Goal: Navigation & Orientation: Find specific page/section

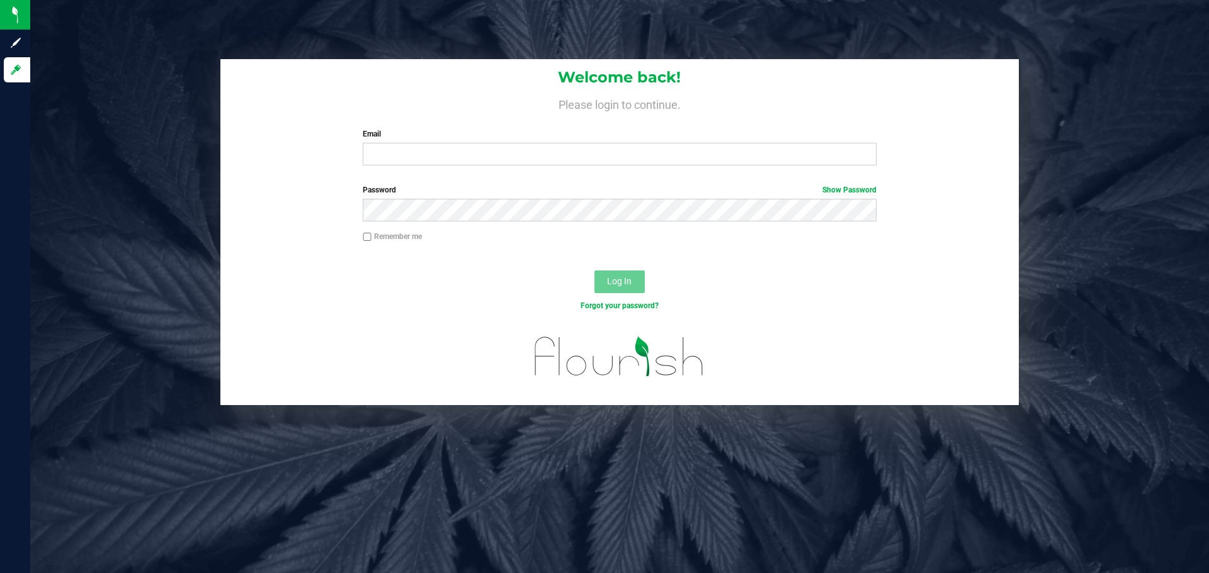
click at [0, 573] on nordpass-portal at bounding box center [0, 573] width 0 height 0
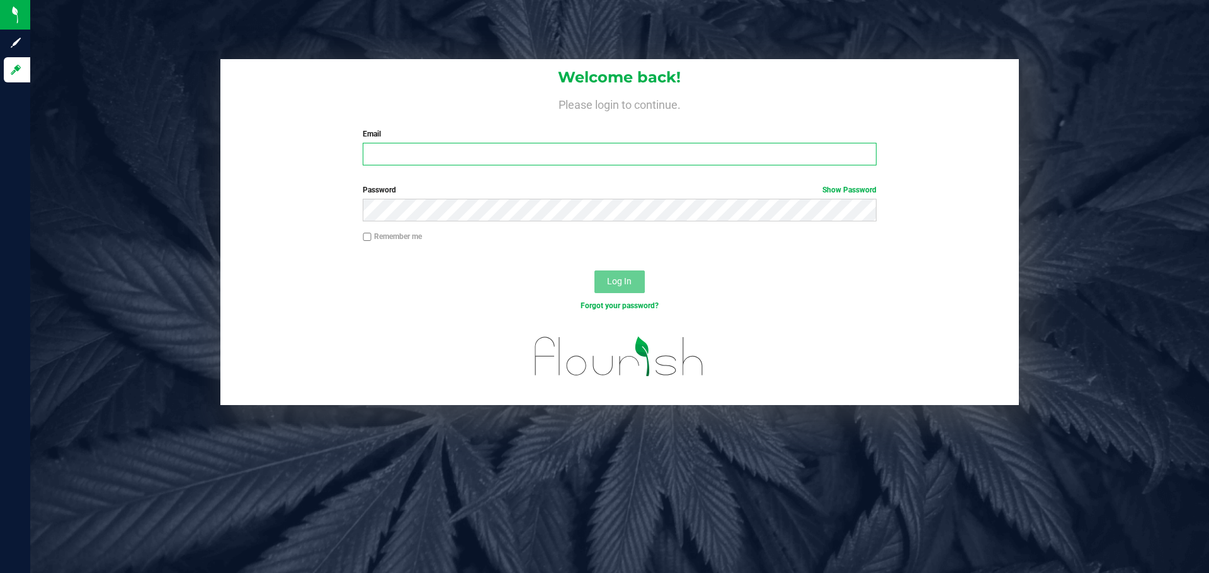
type input "[EMAIL_ADDRESS][DOMAIN_NAME]"
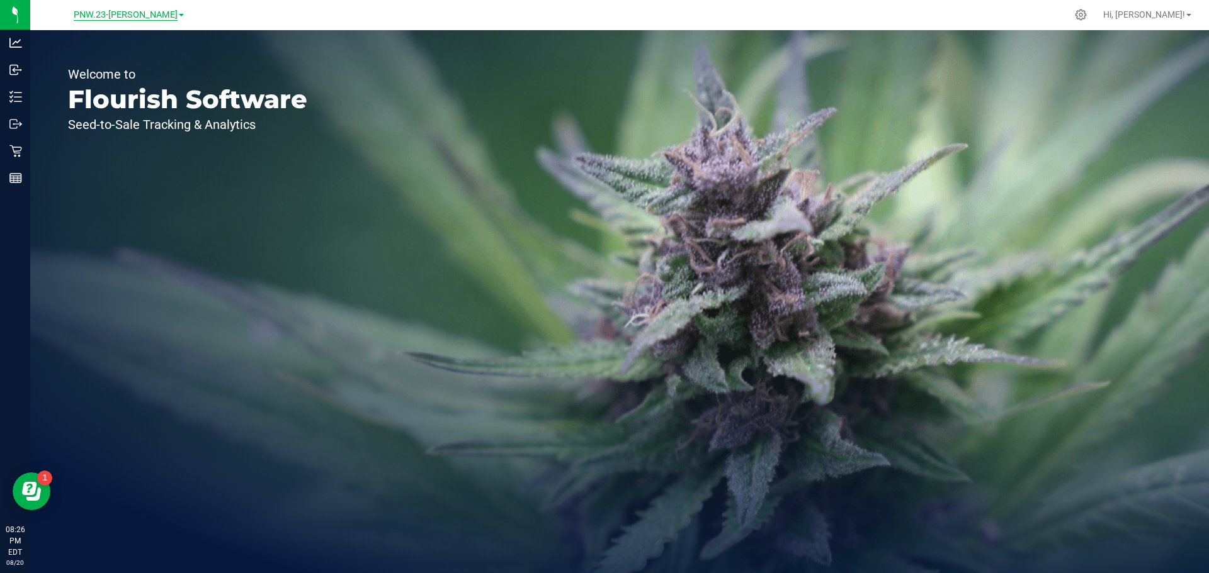
click at [148, 18] on span "PNW.23-[PERSON_NAME]" at bounding box center [126, 14] width 104 height 11
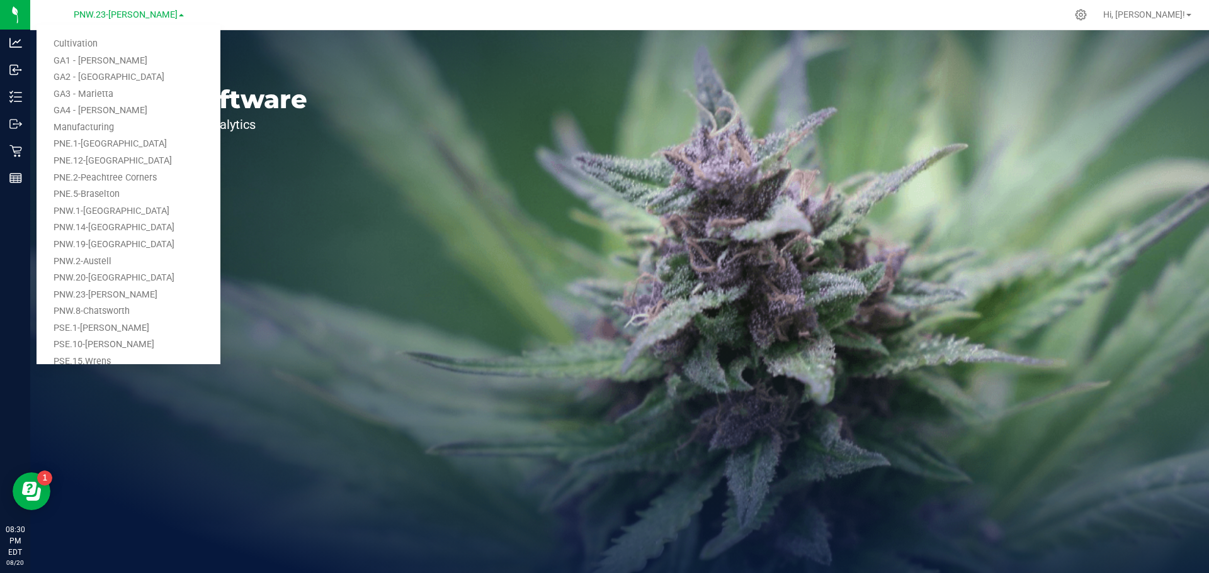
click at [445, 10] on div at bounding box center [645, 15] width 841 height 25
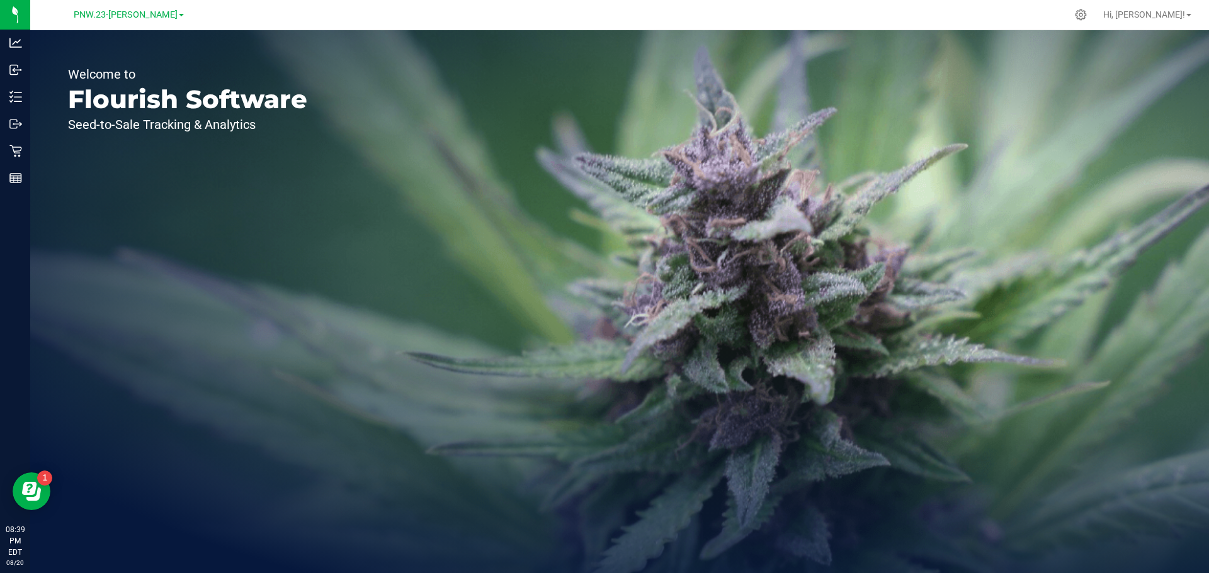
click at [161, 12] on link "PNW.23-[PERSON_NAME]" at bounding box center [129, 14] width 110 height 12
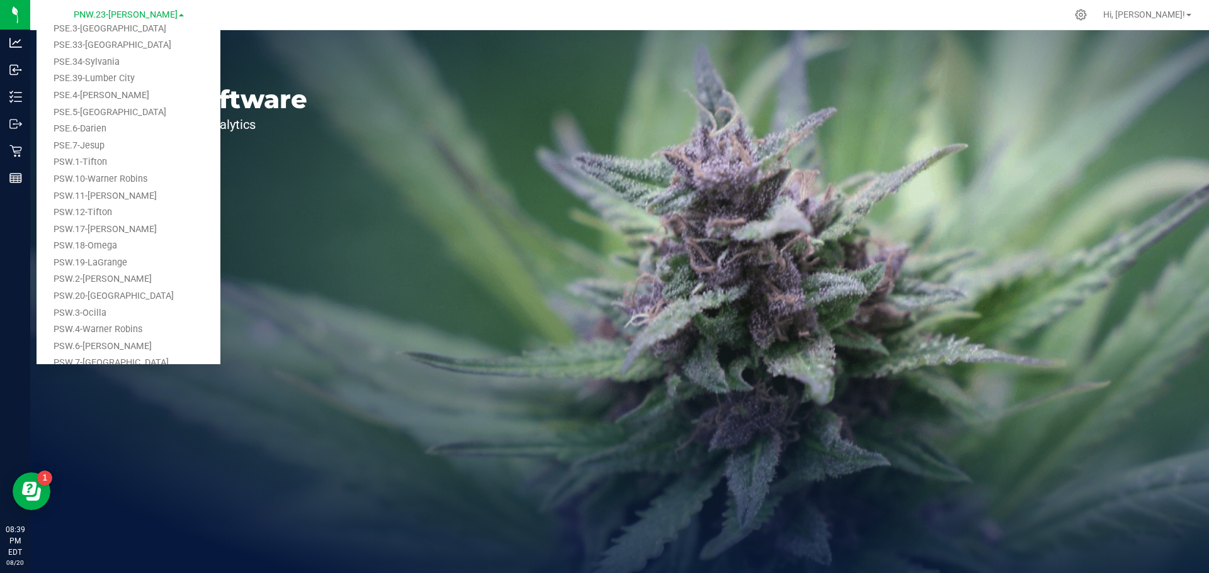
scroll to position [419, 0]
